Goal: Complete application form

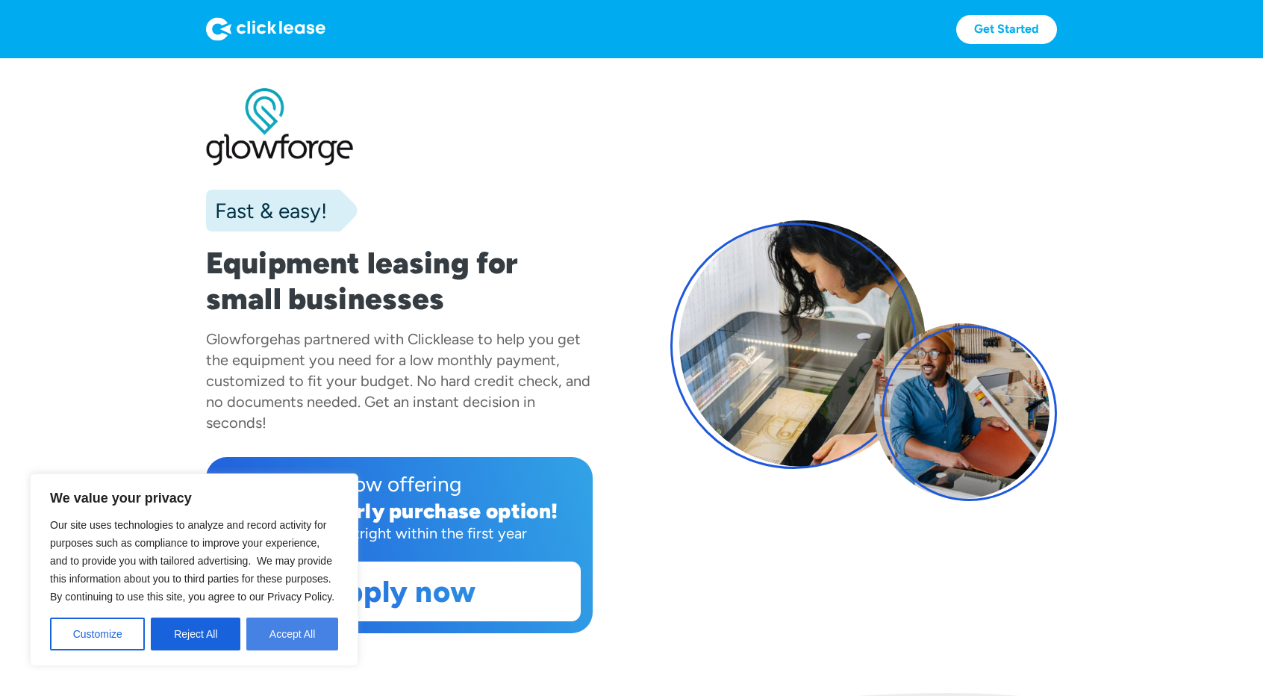
click at [261, 631] on button "Accept All" at bounding box center [292, 633] width 92 height 33
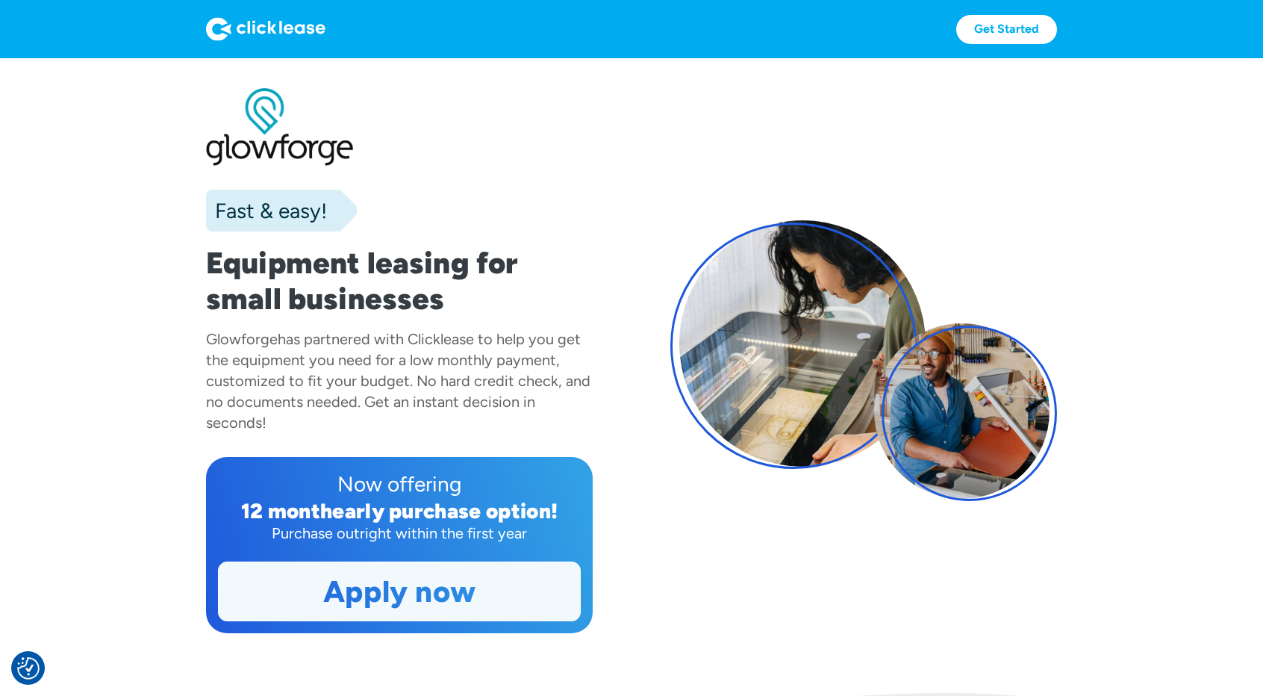
click at [321, 587] on link "Apply now" at bounding box center [399, 591] width 361 height 58
